Goal: Connect with others: Connect with other users

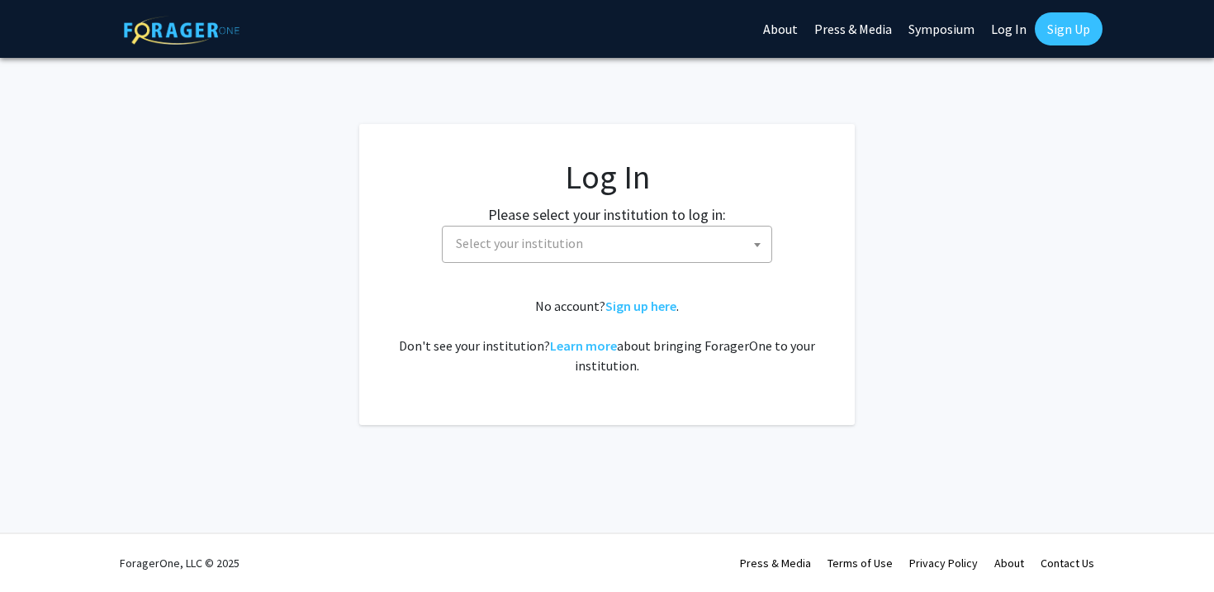
select select
click at [654, 251] on span "Select your institution" at bounding box center [610, 243] width 322 height 34
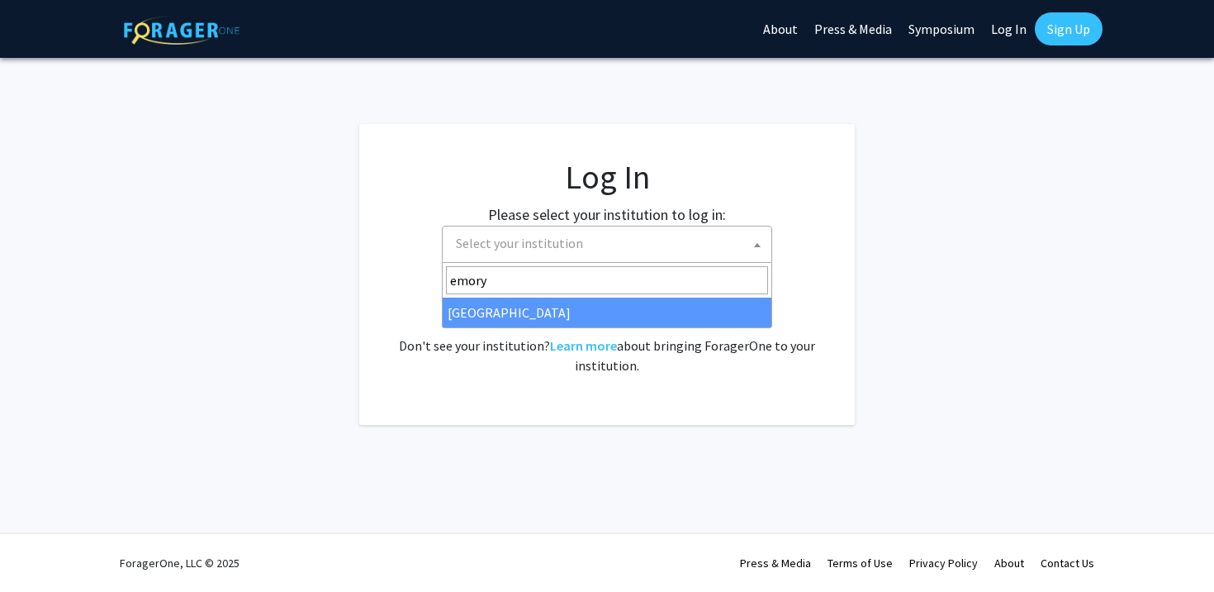
type input "emory"
select select "12"
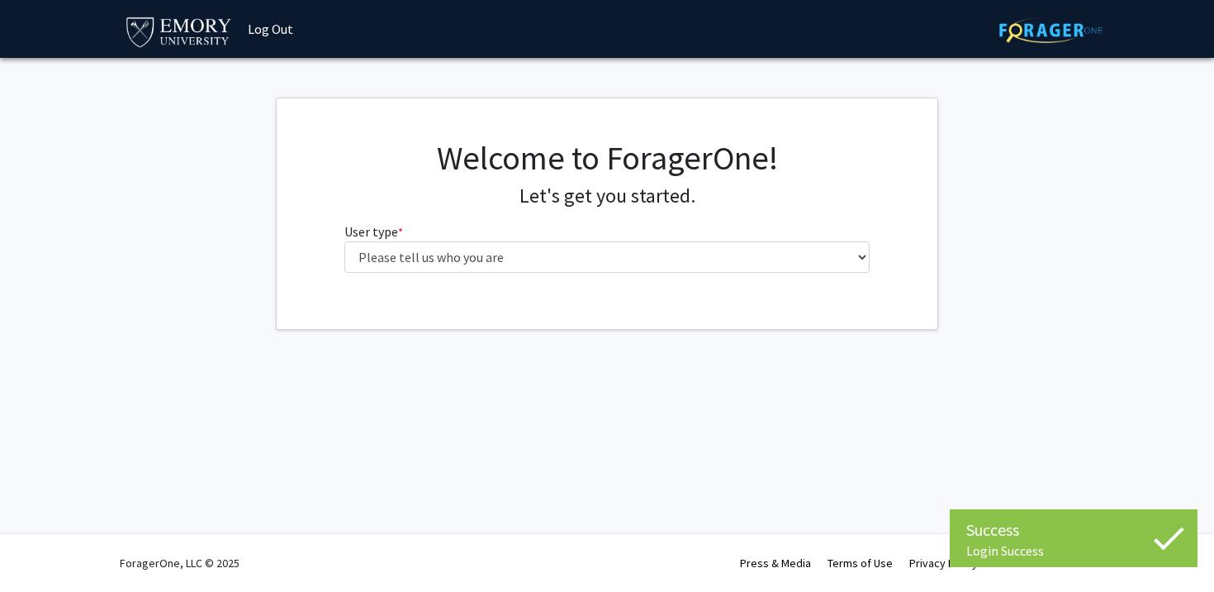
click at [554, 225] on fg-select "User type * required Please tell us who you are Undergraduate Student Master's …" at bounding box center [608, 246] width 526 height 51
click at [551, 240] on fg-select "User type * required Please tell us who you are Undergraduate Student Master's …" at bounding box center [608, 246] width 526 height 51
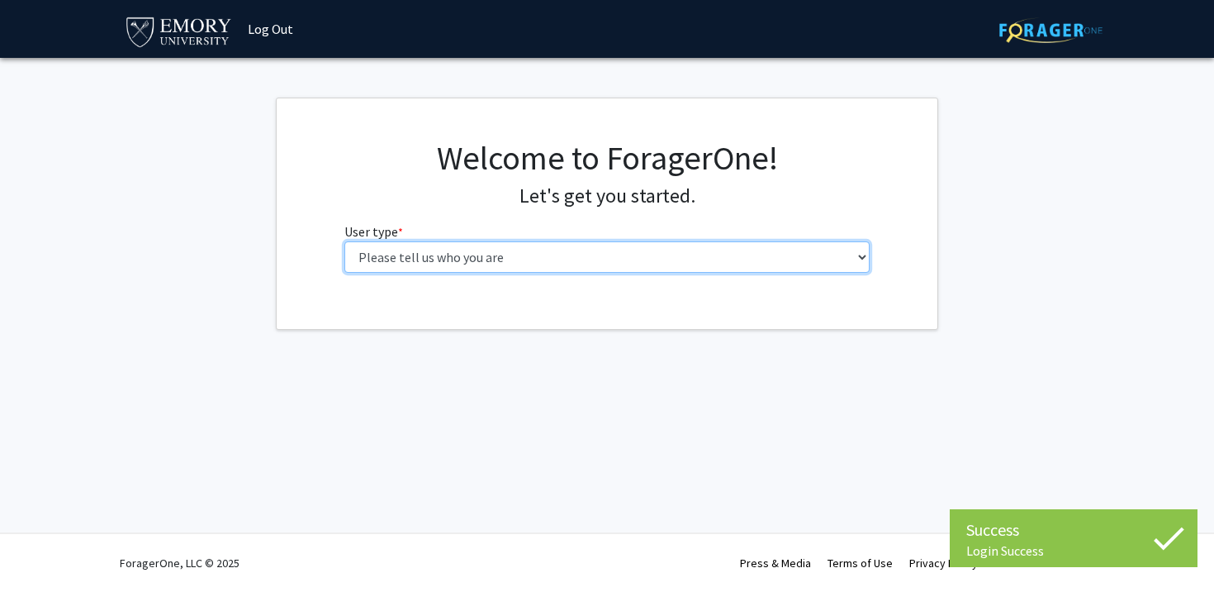
click at [536, 251] on select "Please tell us who you are Undergraduate Student Master's Student Doctoral Cand…" at bounding box center [608, 256] width 526 height 31
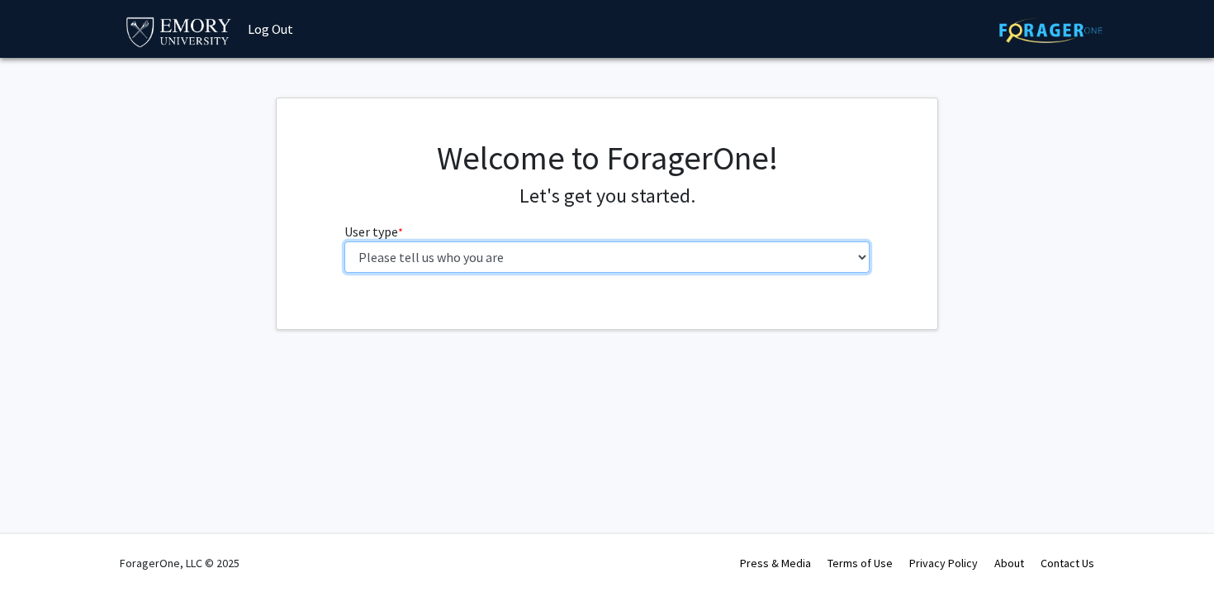
select select "1: undergrad"
click at [345, 241] on select "Please tell us who you are Undergraduate Student Master's Student Doctoral Cand…" at bounding box center [608, 256] width 526 height 31
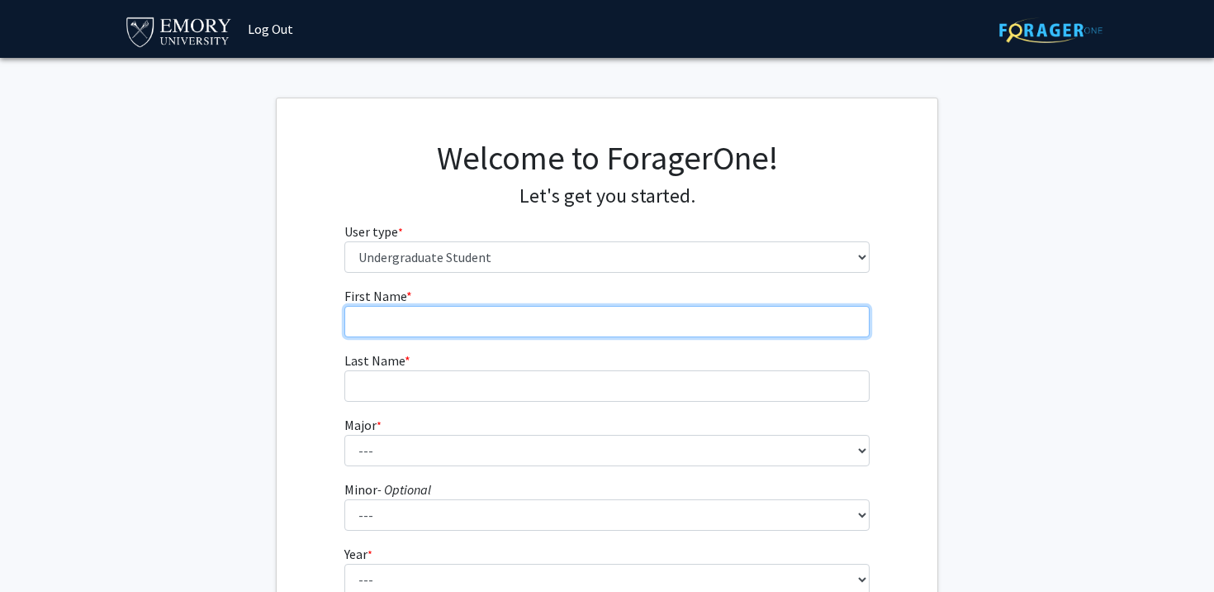
click at [584, 329] on input "First Name * required" at bounding box center [608, 321] width 526 height 31
type input "Anusha"
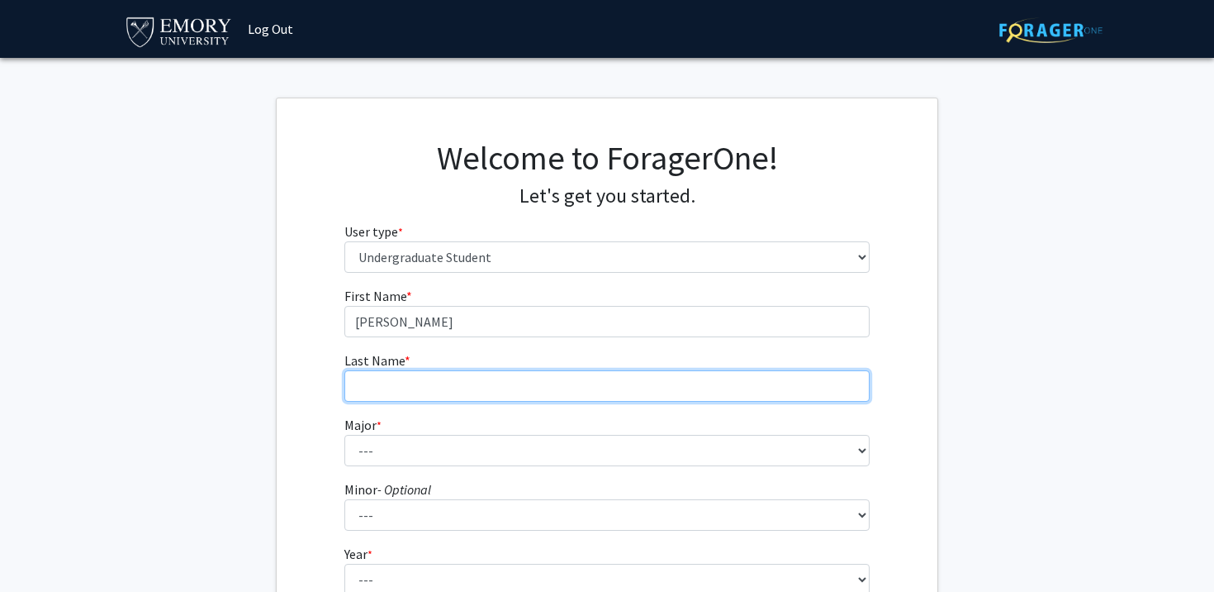
type input "Seeri"
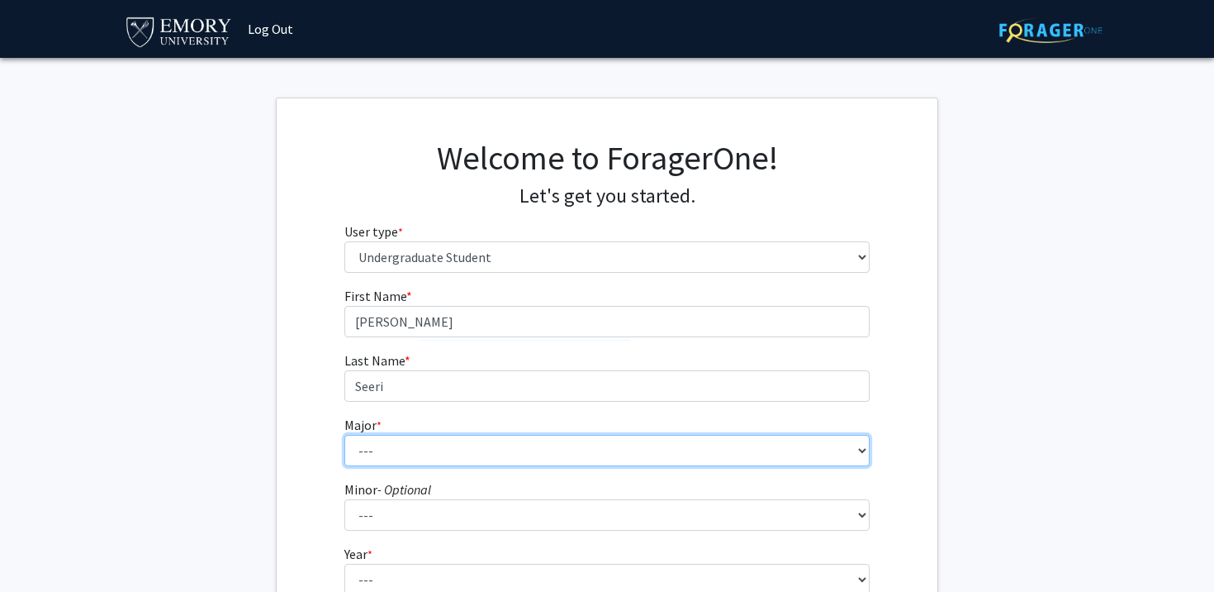
click at [440, 440] on select "--- Accounting African American Studies African Studies American Studies Analyt…" at bounding box center [608, 450] width 526 height 31
select select "12: 973"
click at [345, 435] on select "--- Accounting African American Studies African Studies American Studies Analyt…" at bounding box center [608, 450] width 526 height 31
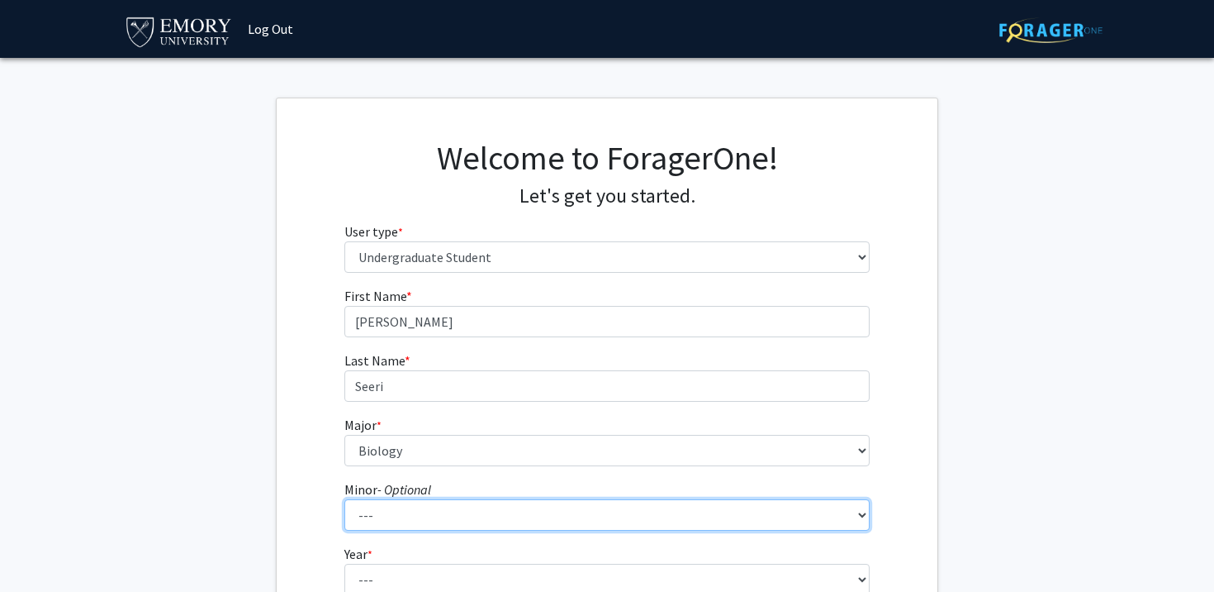
click at [453, 508] on select "--- African American Studies African Studies American Studies Ancient Mediterra…" at bounding box center [608, 514] width 526 height 31
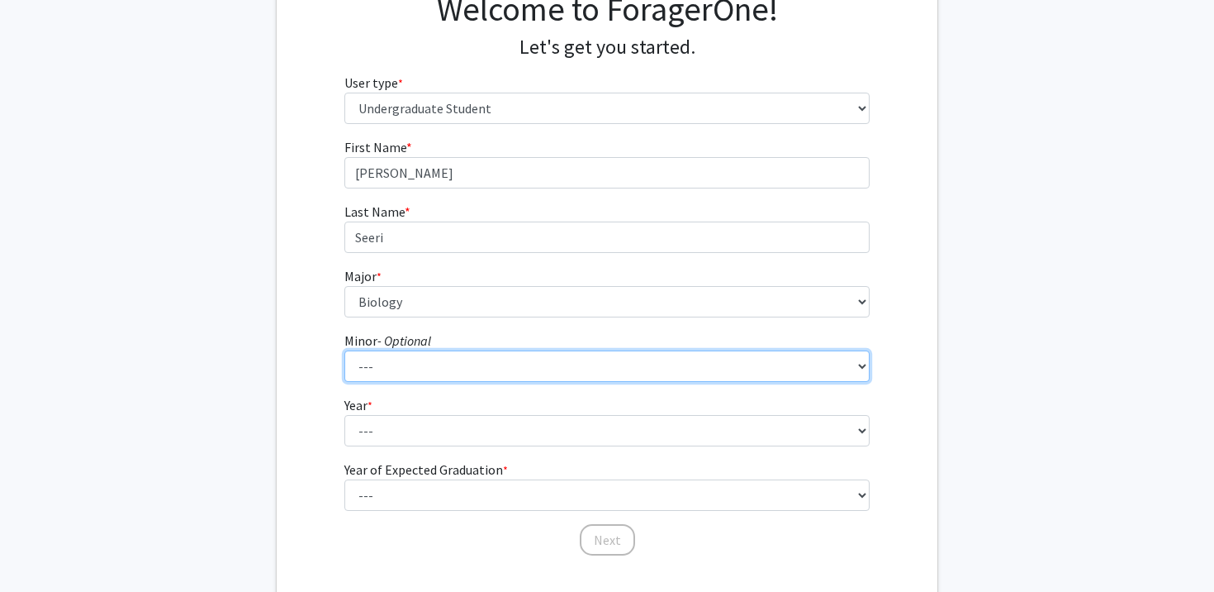
scroll to position [254, 0]
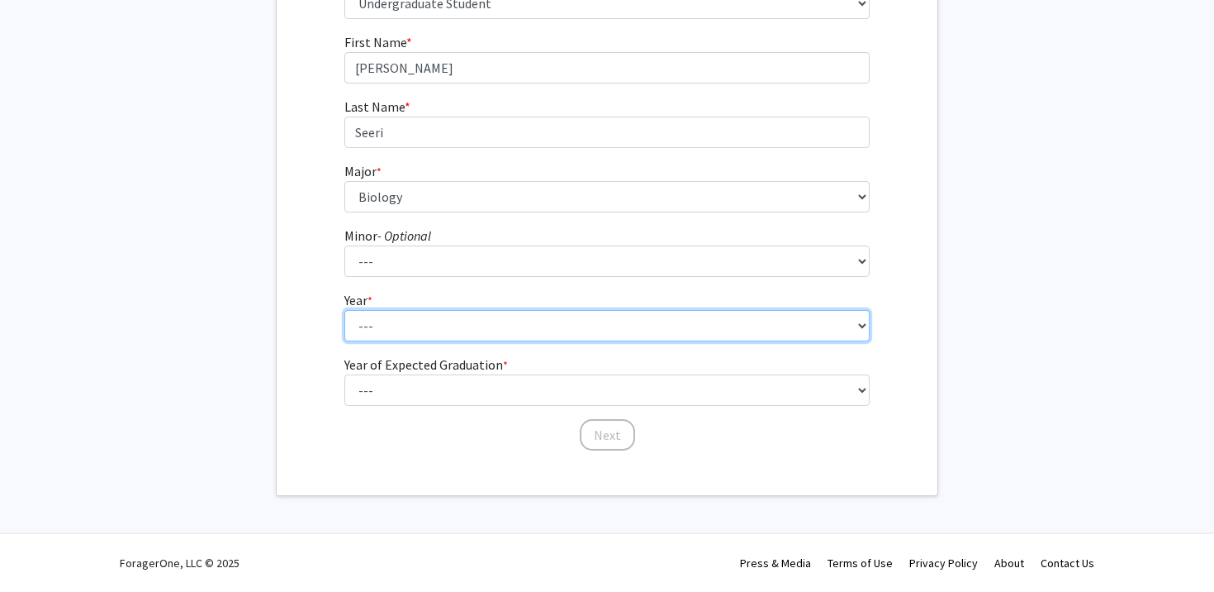
click at [482, 340] on select "--- First-year Sophomore Junior Senior Postbaccalaureate Certificate" at bounding box center [608, 325] width 526 height 31
select select "1: first-year"
click at [345, 310] on select "--- First-year Sophomore Junior Senior Postbaccalaureate Certificate" at bounding box center [608, 325] width 526 height 31
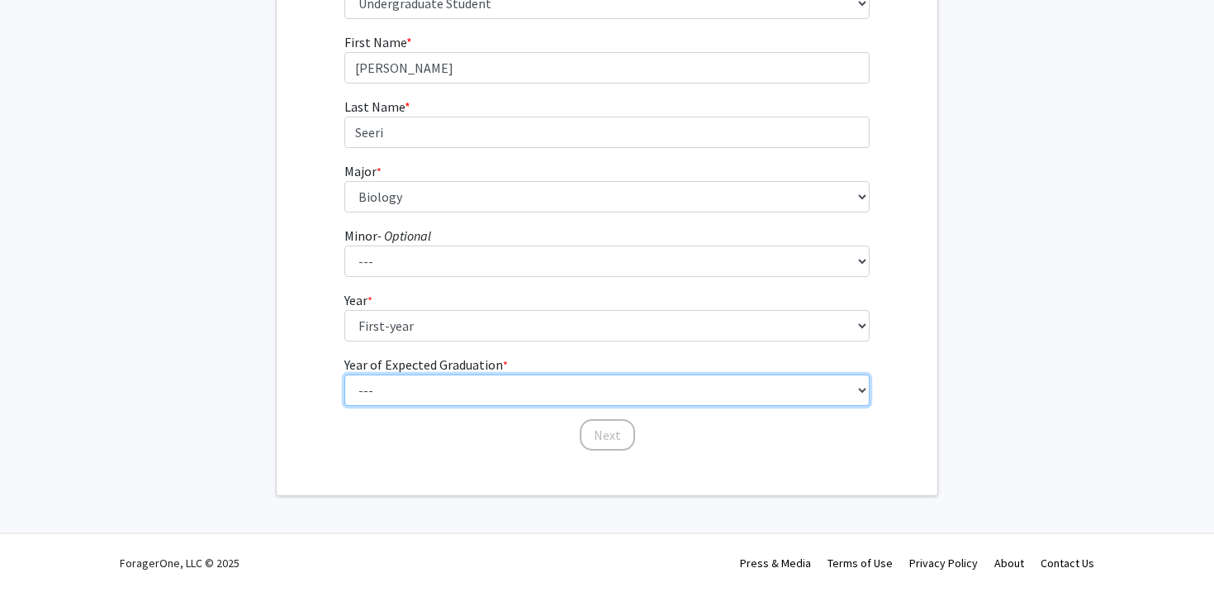
click at [444, 387] on select "--- 2025 2026 2027 2028 2029 2030 2031 2032 2033 2034" at bounding box center [608, 389] width 526 height 31
select select "5: 2029"
click at [345, 374] on select "--- 2025 2026 2027 2028 2029 2030 2031 2032 2033 2034" at bounding box center [608, 389] width 526 height 31
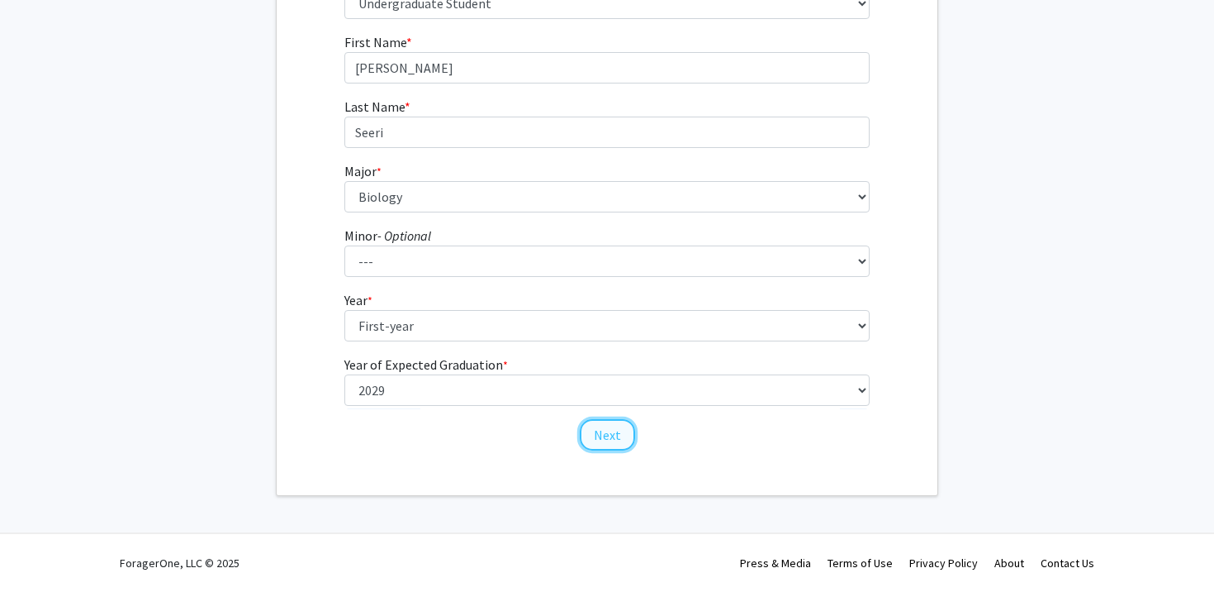
click at [601, 443] on button "Next" at bounding box center [607, 434] width 55 height 31
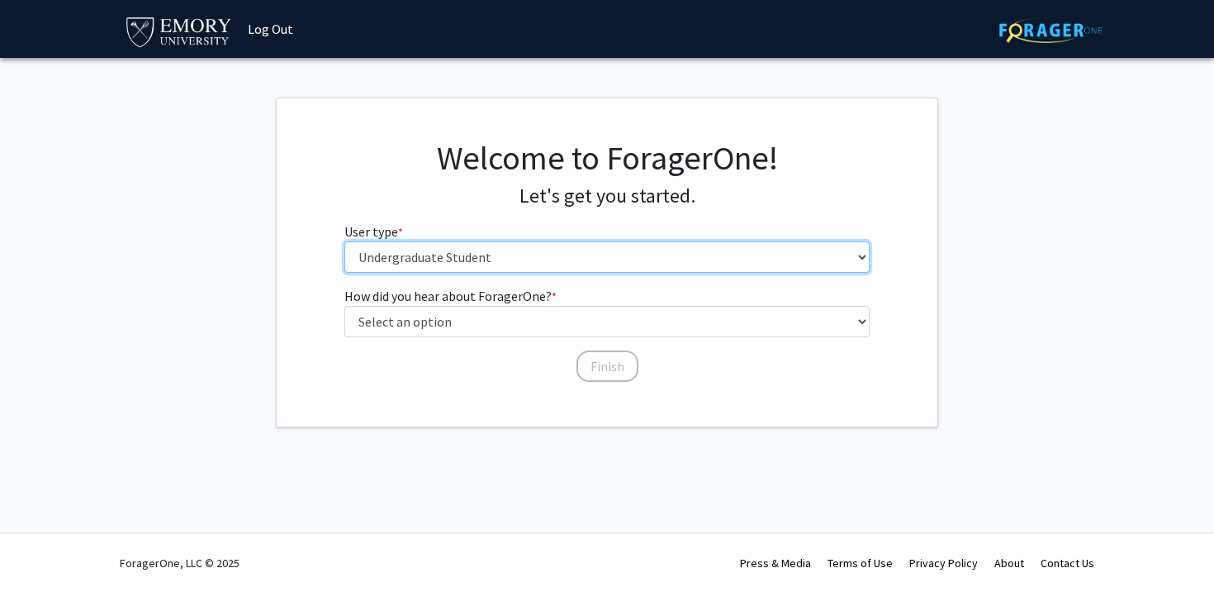
click at [525, 264] on select "Please tell us who you are Undergraduate Student Master's Student Doctoral Cand…" at bounding box center [608, 256] width 526 height 31
click at [345, 241] on select "Please tell us who you are Undergraduate Student Master's Student Doctoral Cand…" at bounding box center [608, 256] width 526 height 31
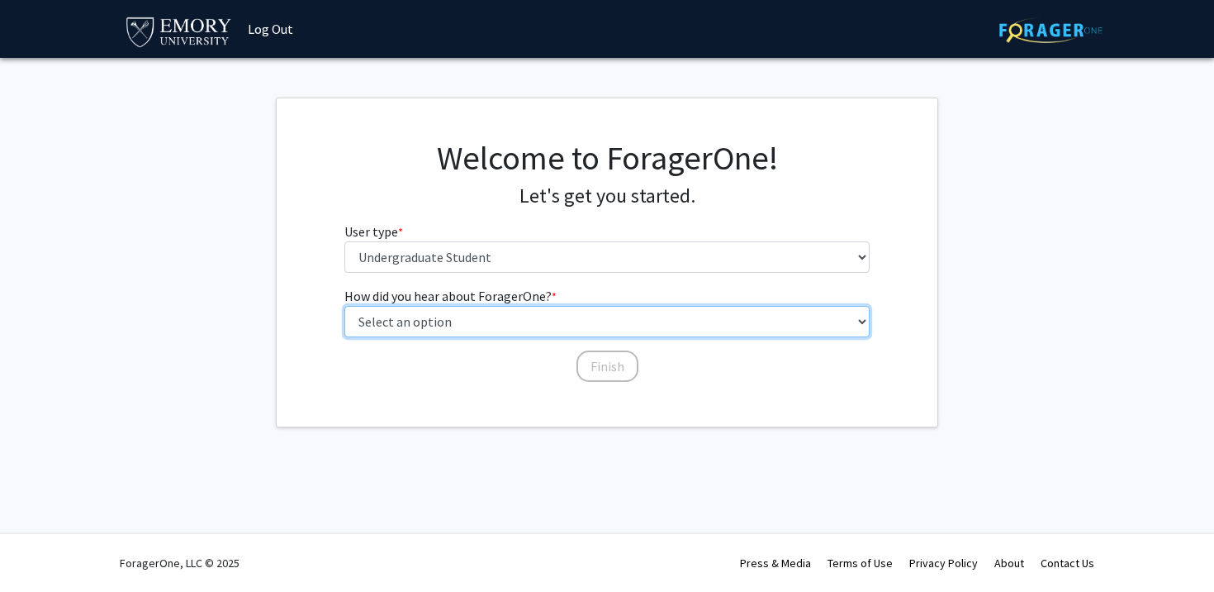
click at [484, 330] on select "Select an option Peer/student recommendation Faculty/staff recommendation Unive…" at bounding box center [608, 321] width 526 height 31
select select "3: university_website"
click at [345, 306] on select "Select an option Peer/student recommendation Faculty/staff recommendation Unive…" at bounding box center [608, 321] width 526 height 31
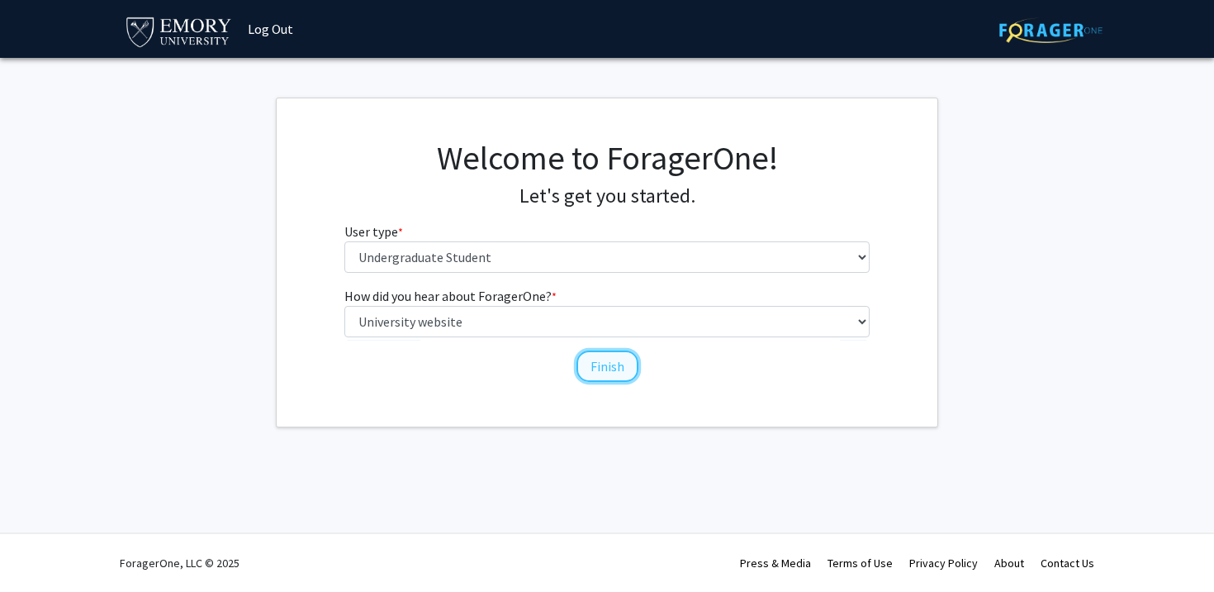
click at [614, 368] on button "Finish" at bounding box center [608, 365] width 62 height 31
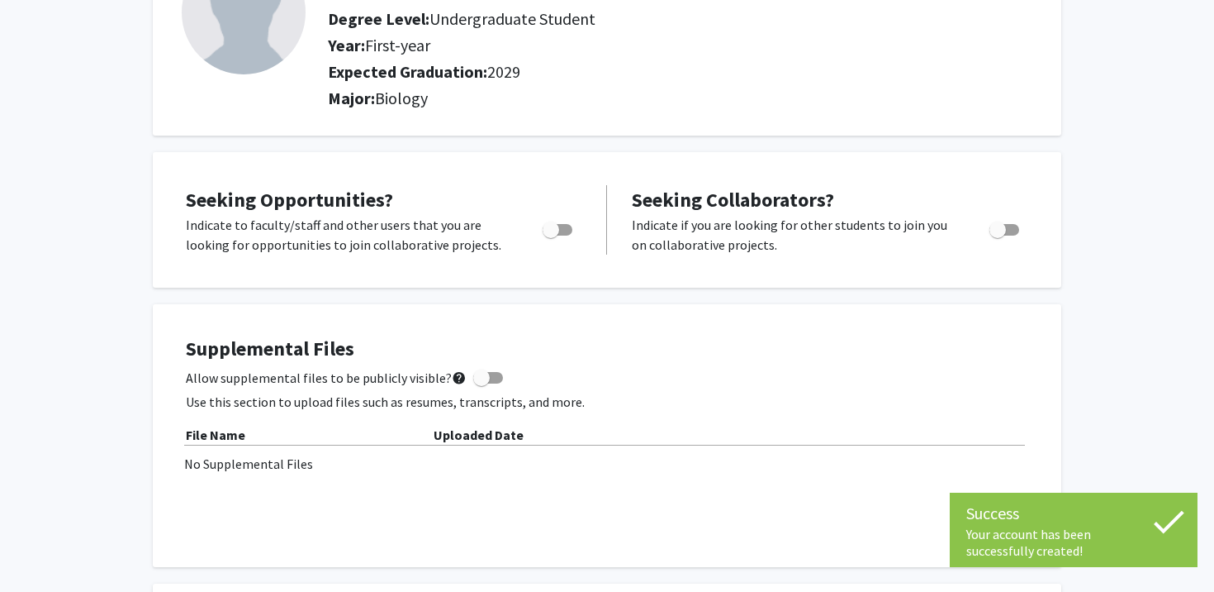
scroll to position [165, 0]
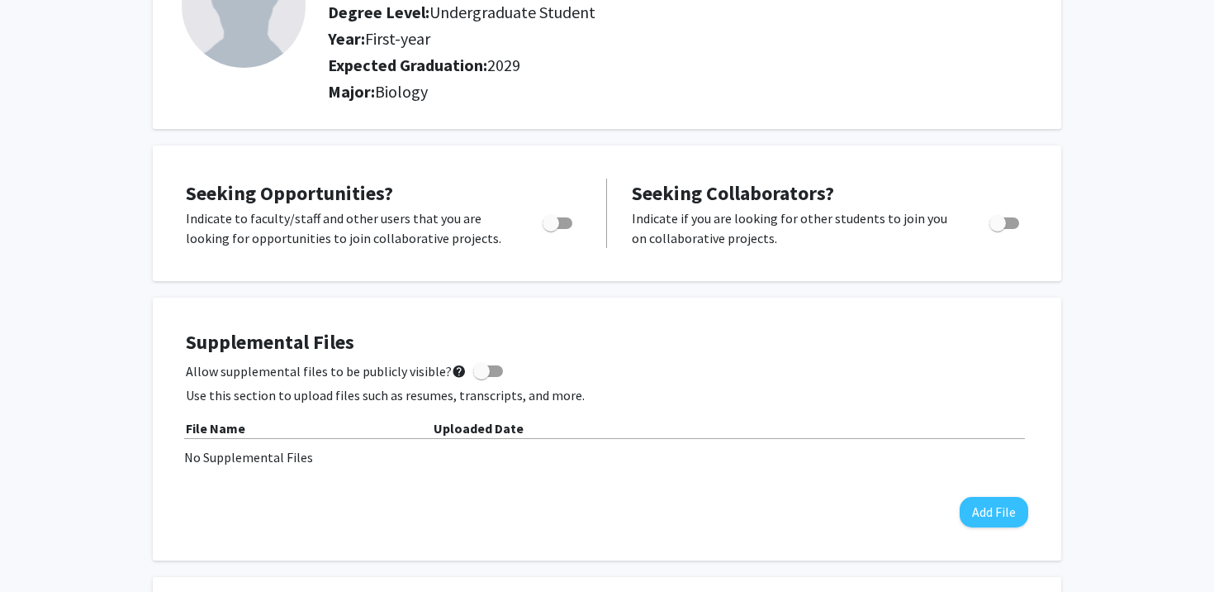
click at [559, 219] on span "Toggle" at bounding box center [551, 223] width 17 height 17
click at [551, 229] on input "Are you actively seeking opportunities?" at bounding box center [550, 229] width 1 height 1
checkbox input "true"
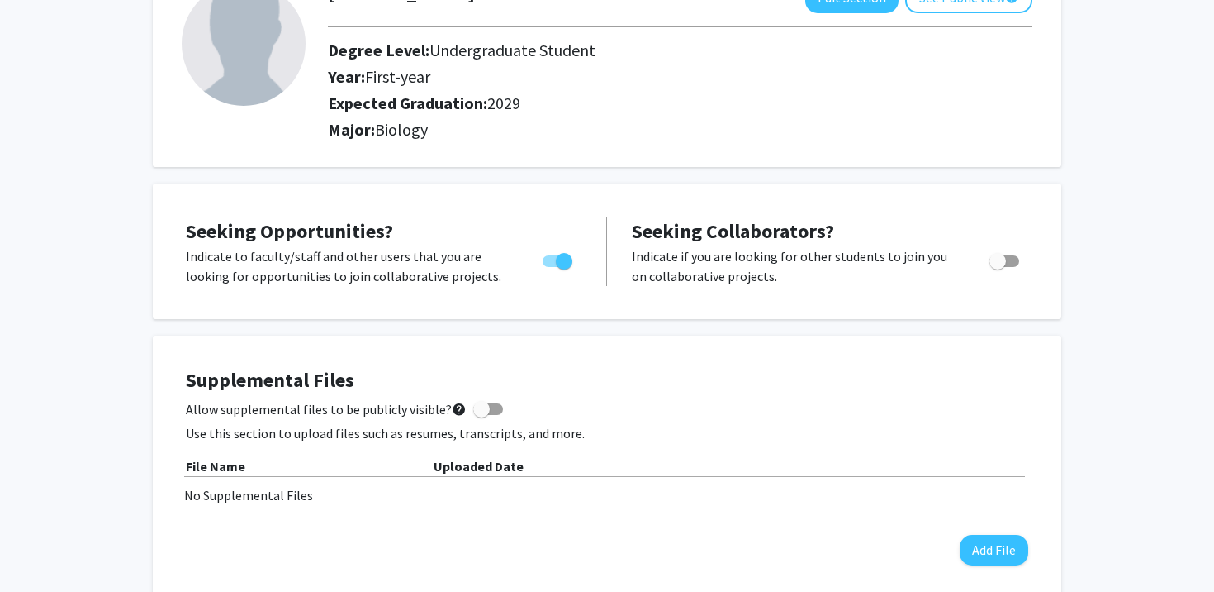
scroll to position [0, 0]
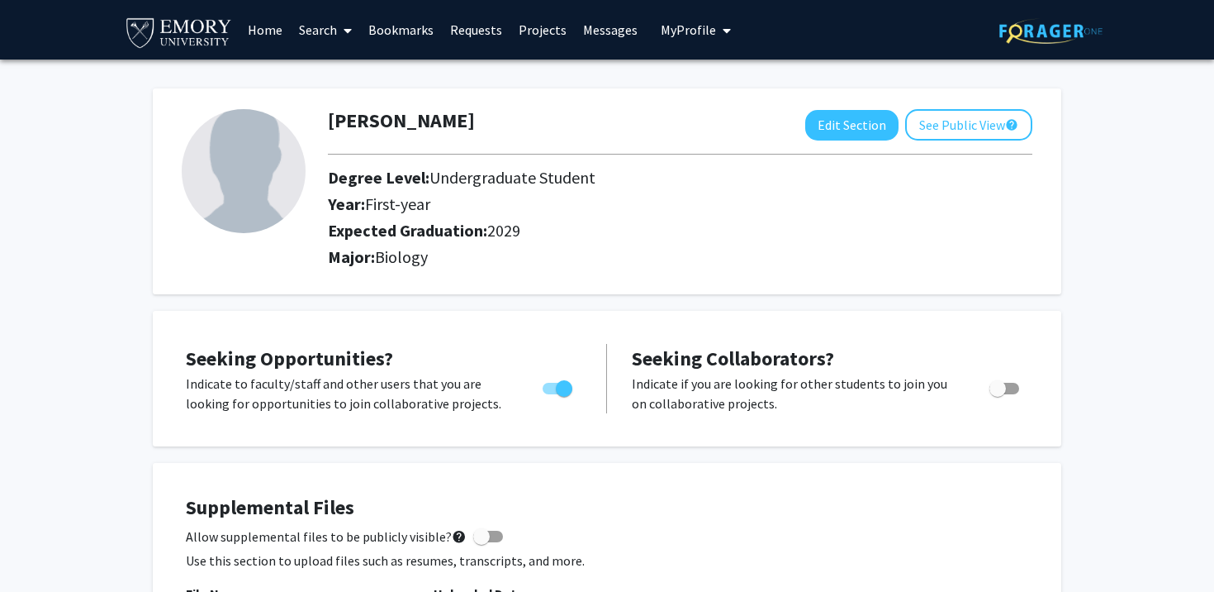
click at [540, 19] on link "Projects" at bounding box center [543, 30] width 64 height 58
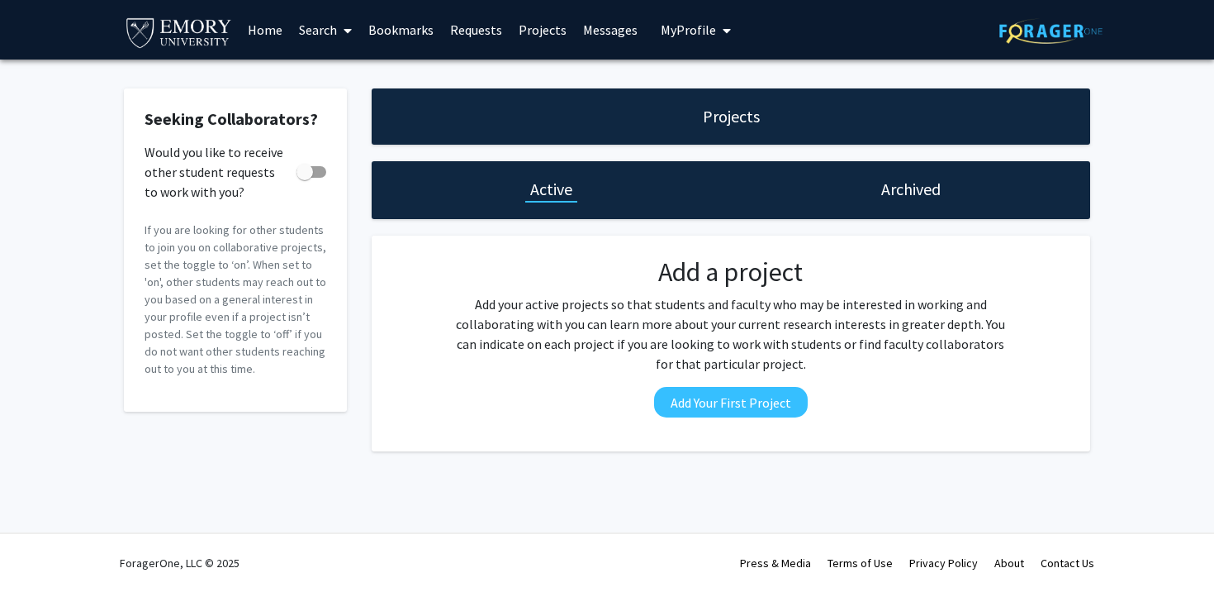
click at [346, 30] on icon at bounding box center [348, 30] width 8 height 13
click at [350, 66] on span "Faculty/Staff" at bounding box center [351, 75] width 121 height 33
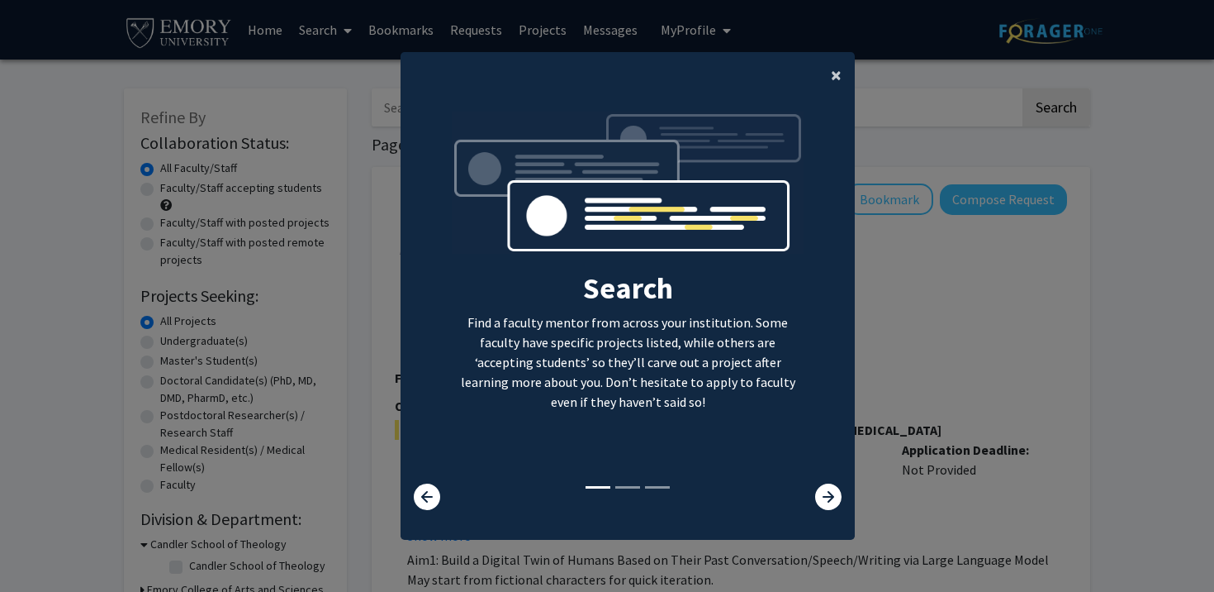
click at [830, 58] on button "×" at bounding box center [836, 75] width 37 height 46
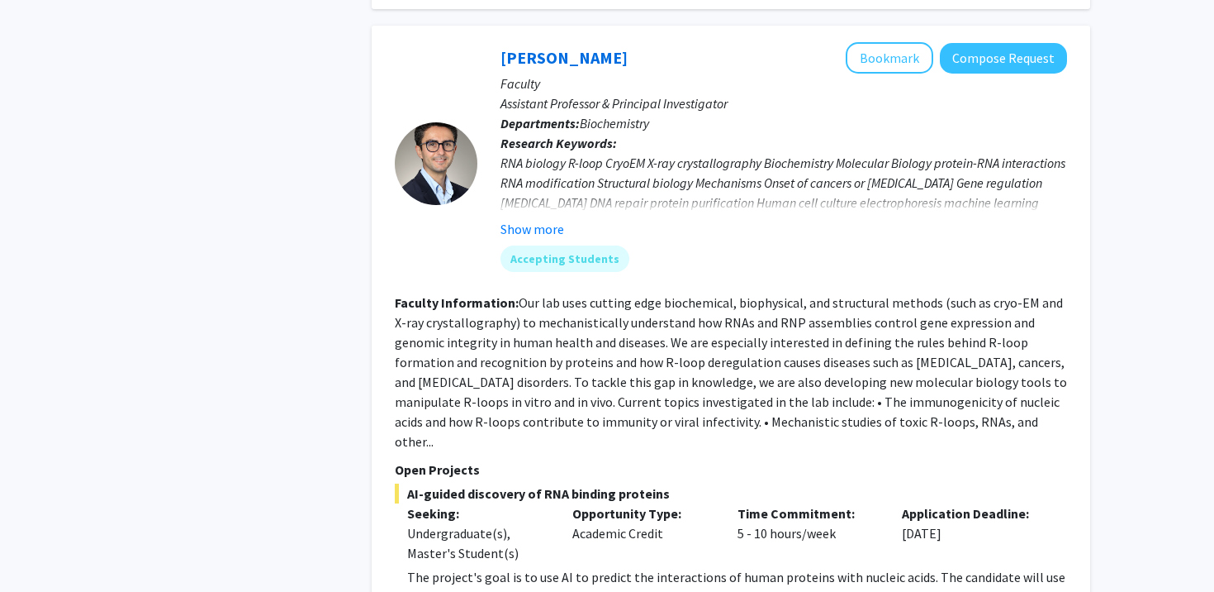
scroll to position [1426, 0]
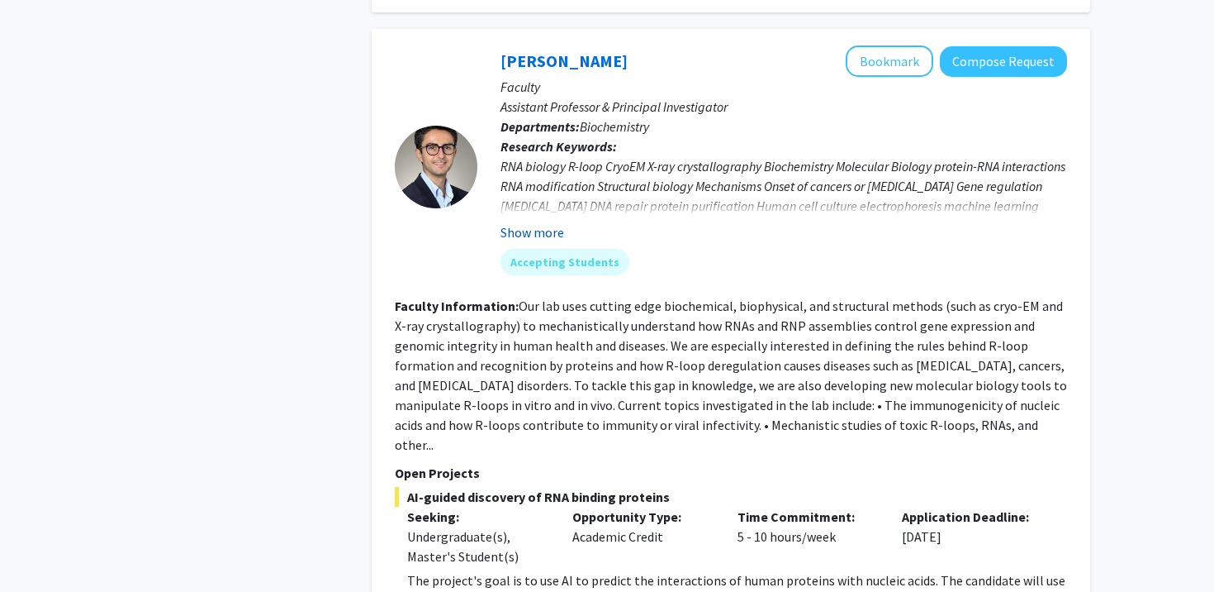
click at [530, 222] on button "Show more" at bounding box center [533, 232] width 64 height 20
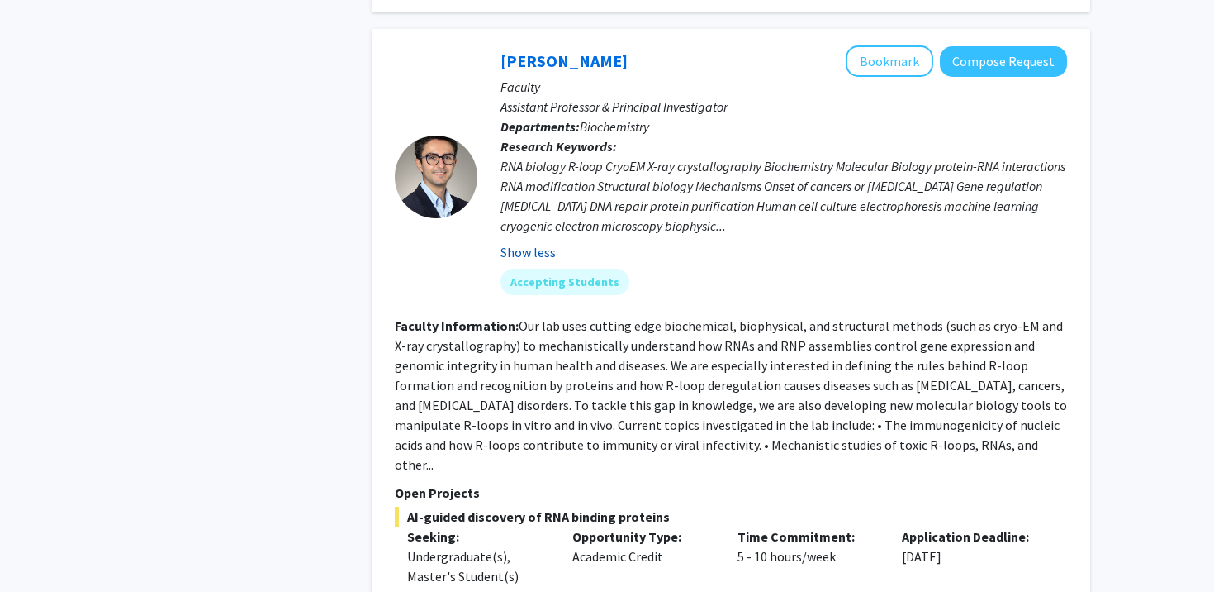
scroll to position [1408, 0]
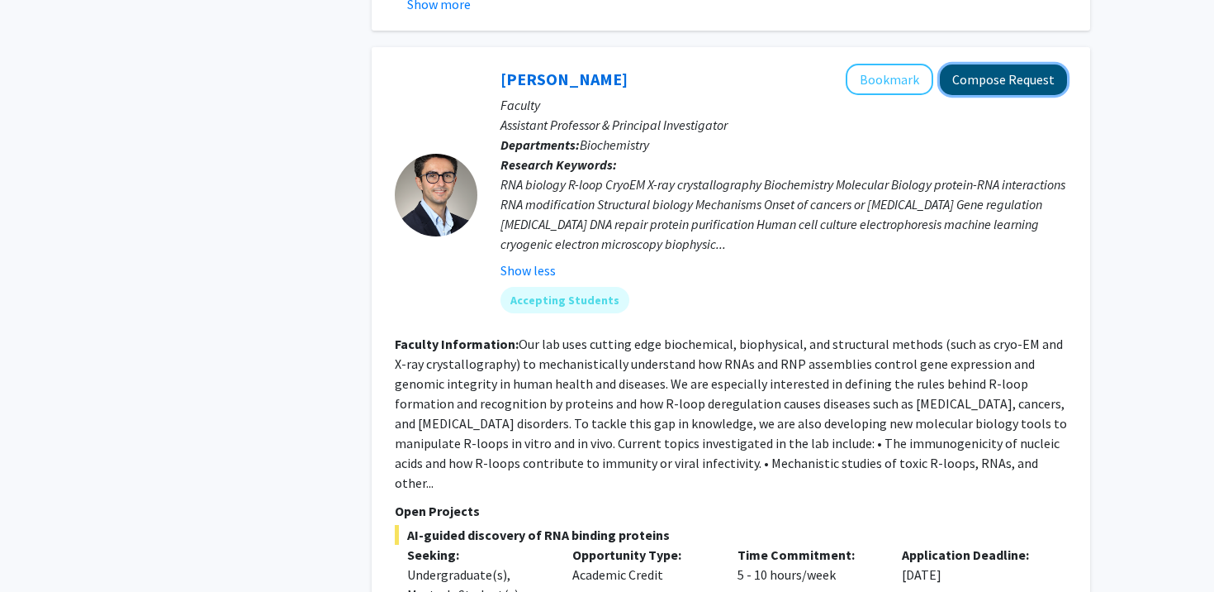
click at [1024, 65] on button "Compose Request" at bounding box center [1003, 79] width 127 height 31
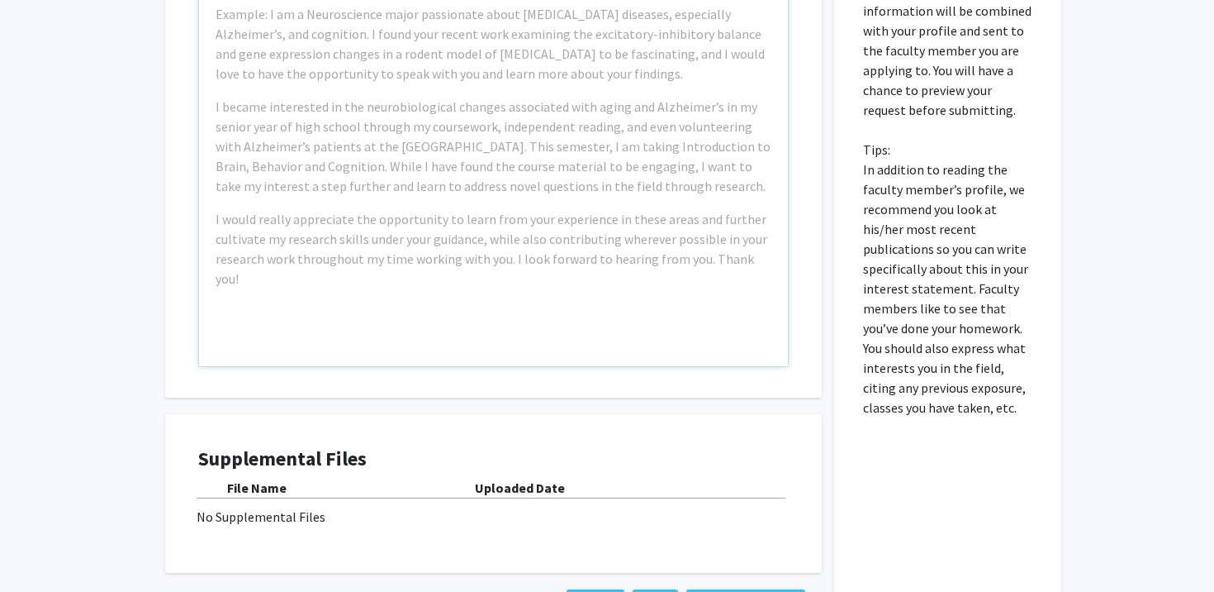
scroll to position [1794, 0]
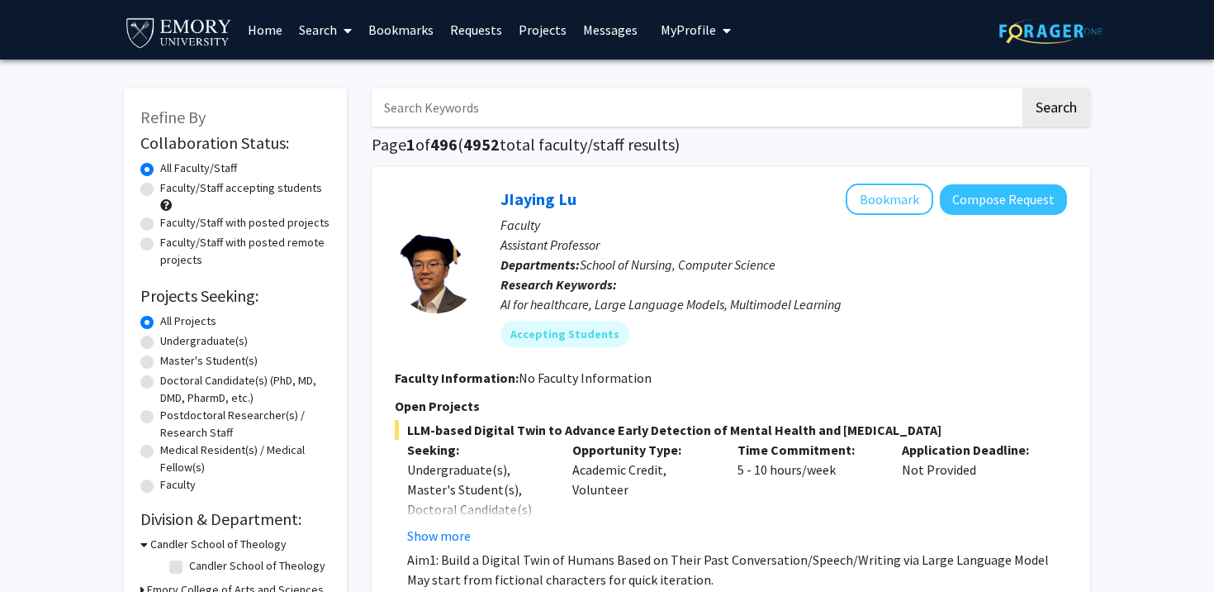
click at [160, 341] on label "Undergraduate(s)" at bounding box center [204, 340] width 88 height 17
click at [160, 341] on input "Undergraduate(s)" at bounding box center [165, 337] width 11 height 11
radio input "true"
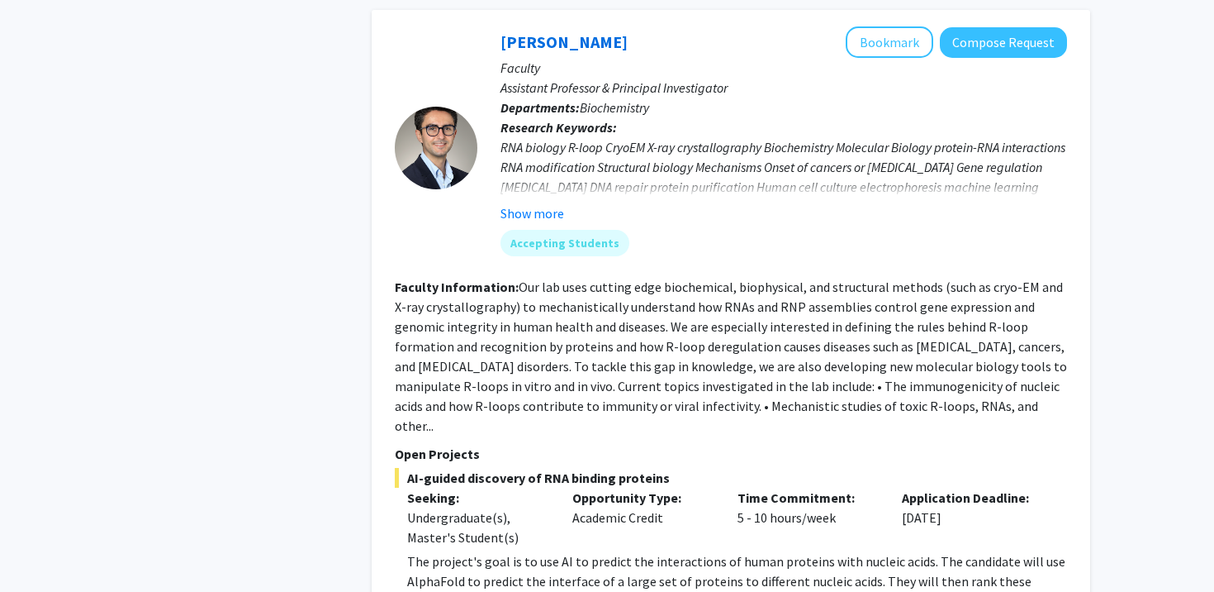
scroll to position [1444, 0]
click at [530, 204] on button "Show more" at bounding box center [533, 214] width 64 height 20
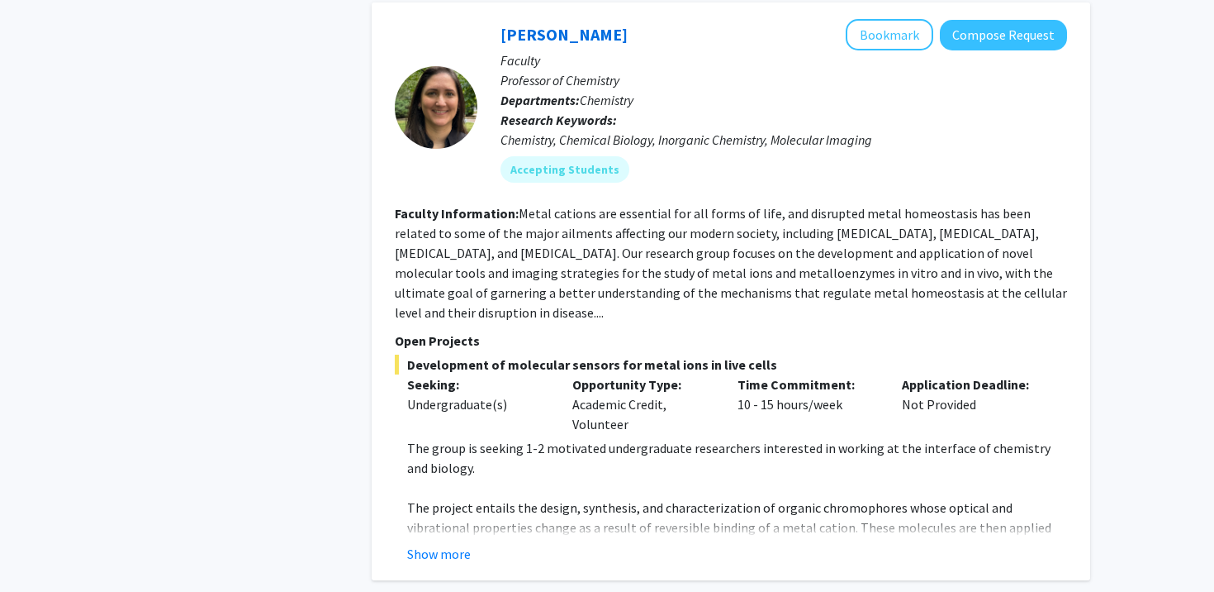
scroll to position [2569, 0]
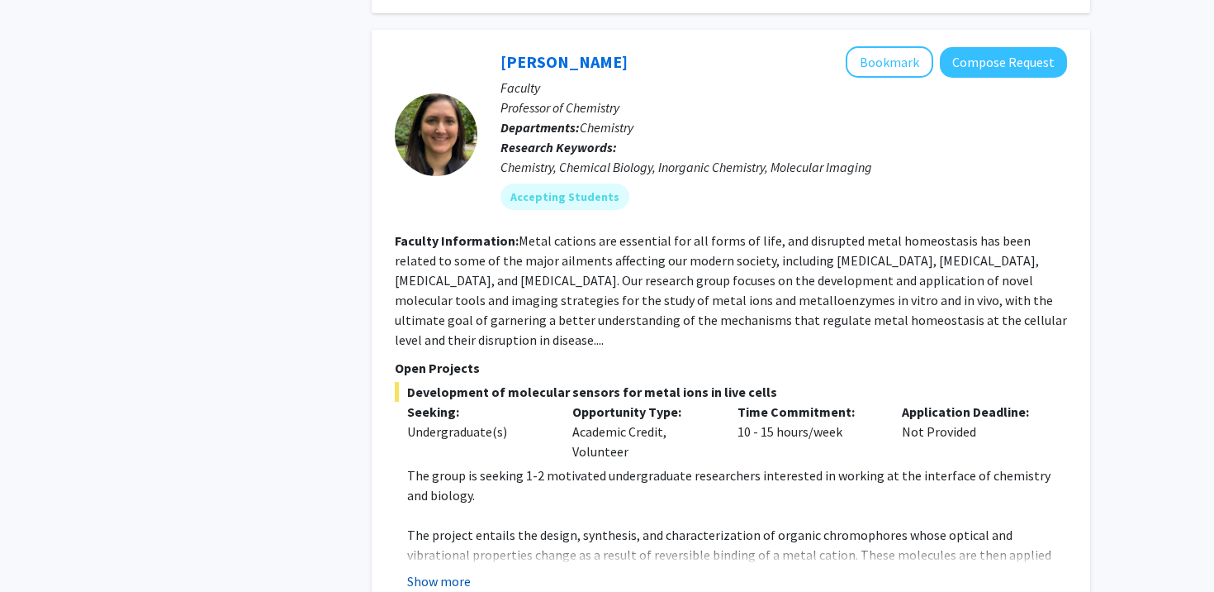
click at [444, 571] on button "Show more" at bounding box center [439, 581] width 64 height 20
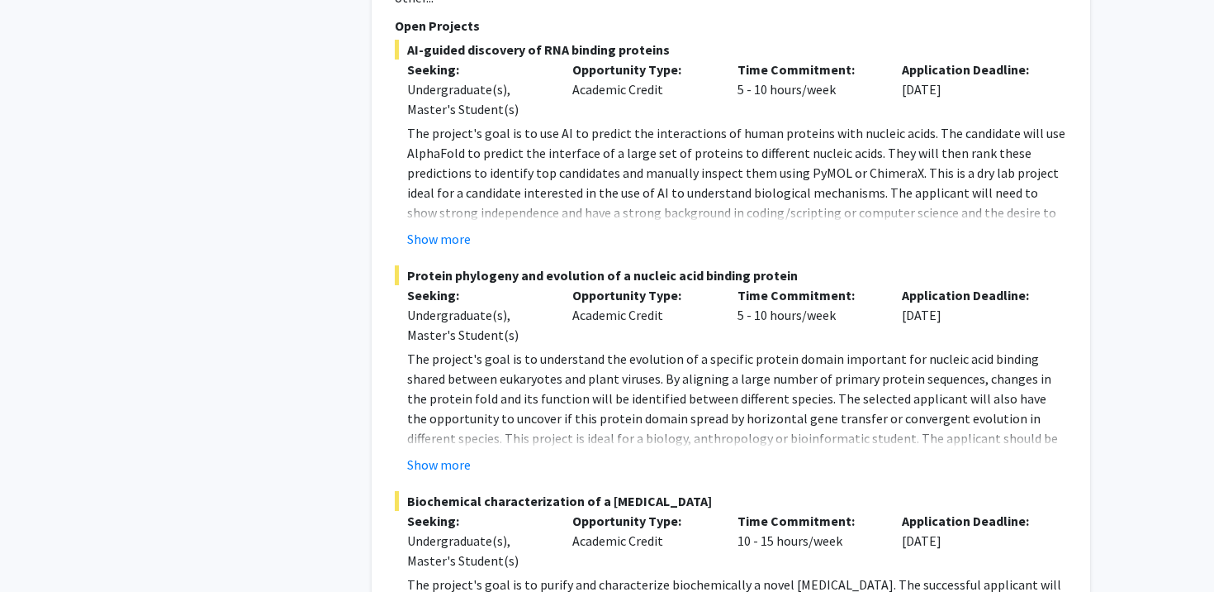
scroll to position [1894, 0]
click at [450, 454] on button "Show more" at bounding box center [439, 464] width 64 height 20
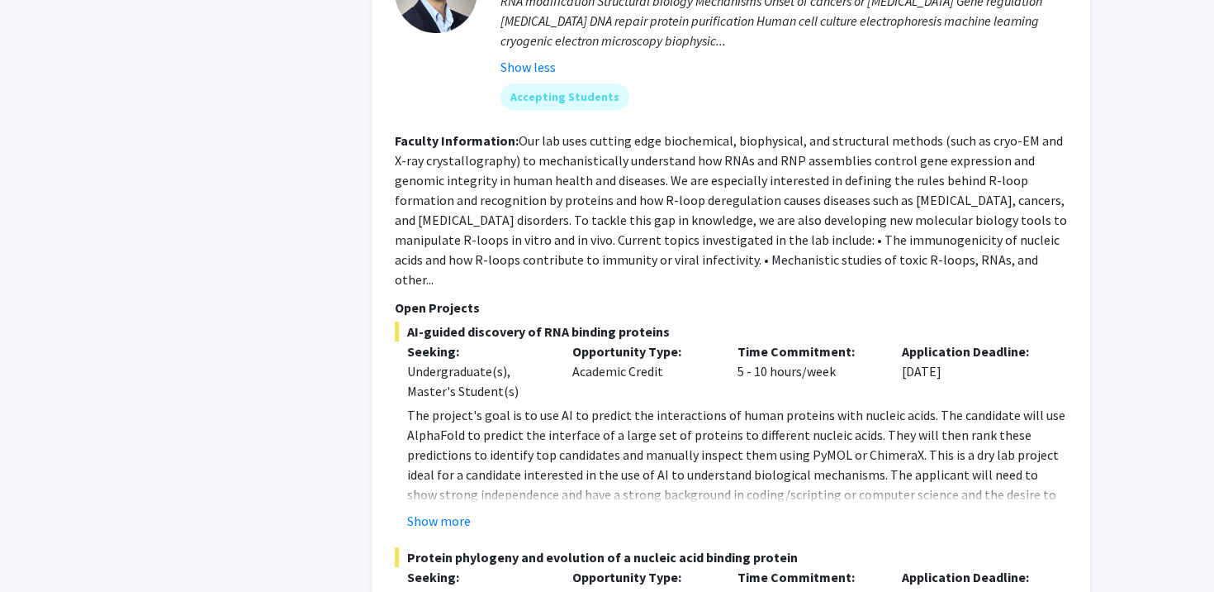
scroll to position [1214, 0]
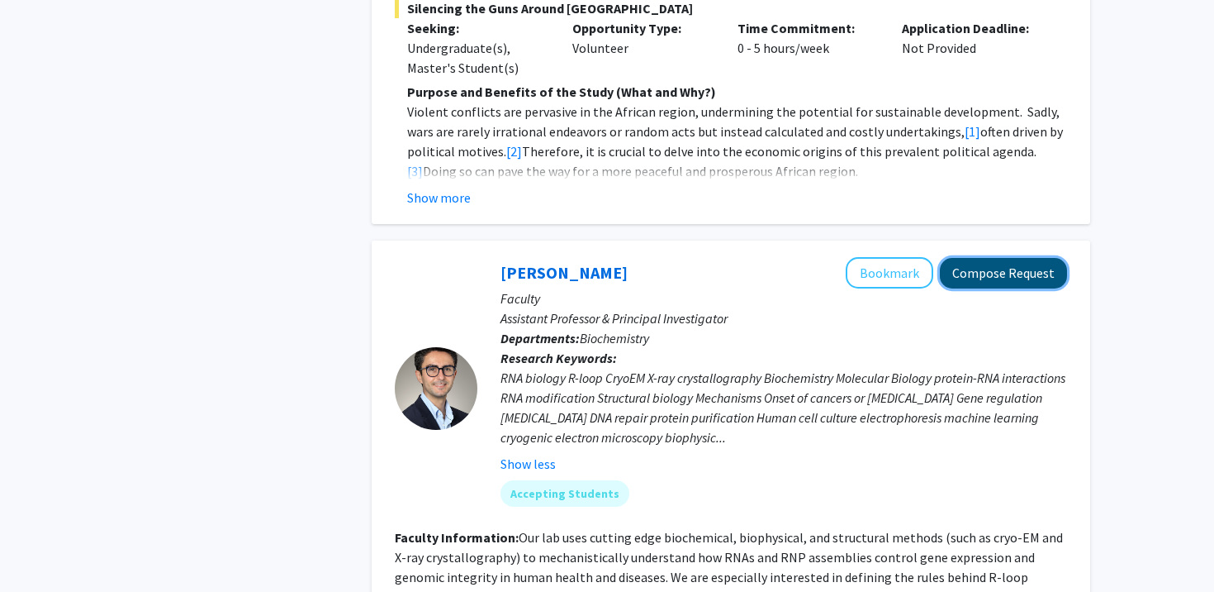
click at [985, 264] on button "Compose Request" at bounding box center [1003, 273] width 127 height 31
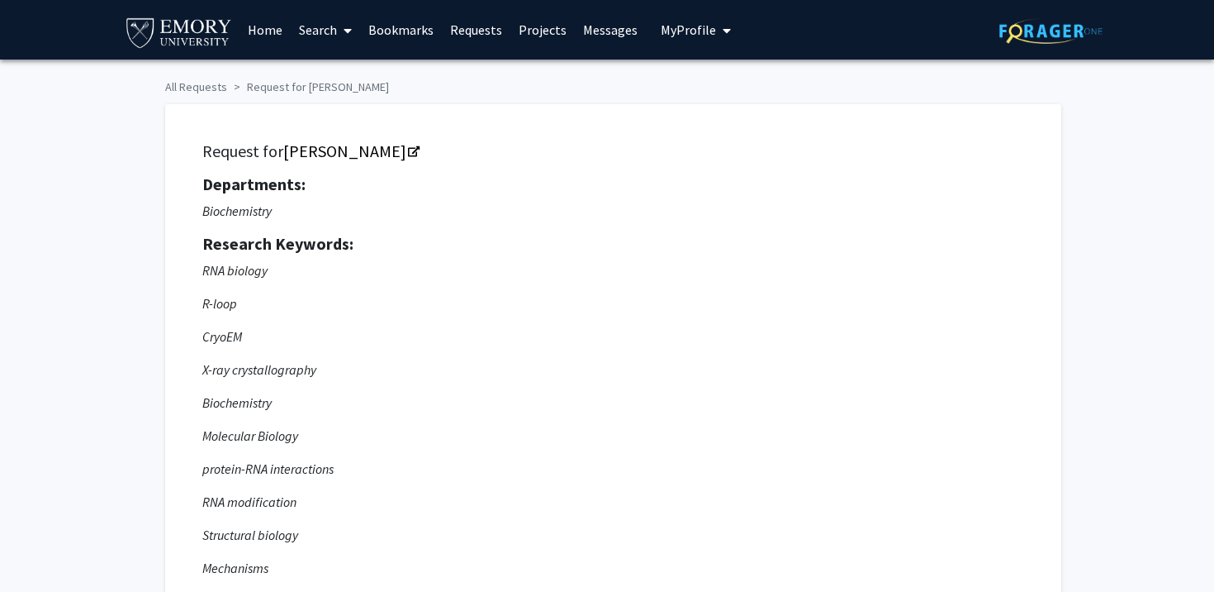
scroll to position [50, 0]
